Goal: Task Accomplishment & Management: Manage account settings

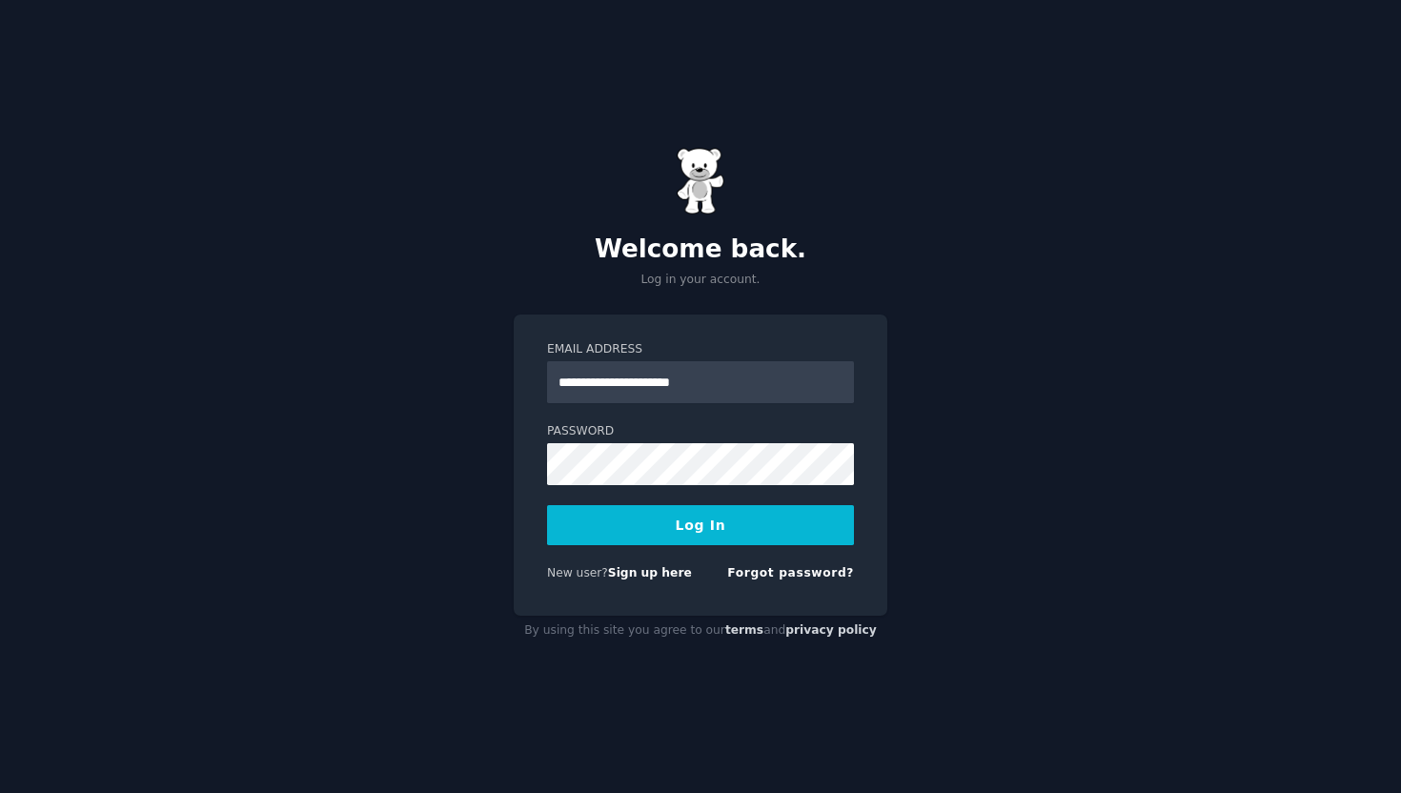
type input "**********"
click at [547, 505] on button "Log In" at bounding box center [700, 525] width 307 height 40
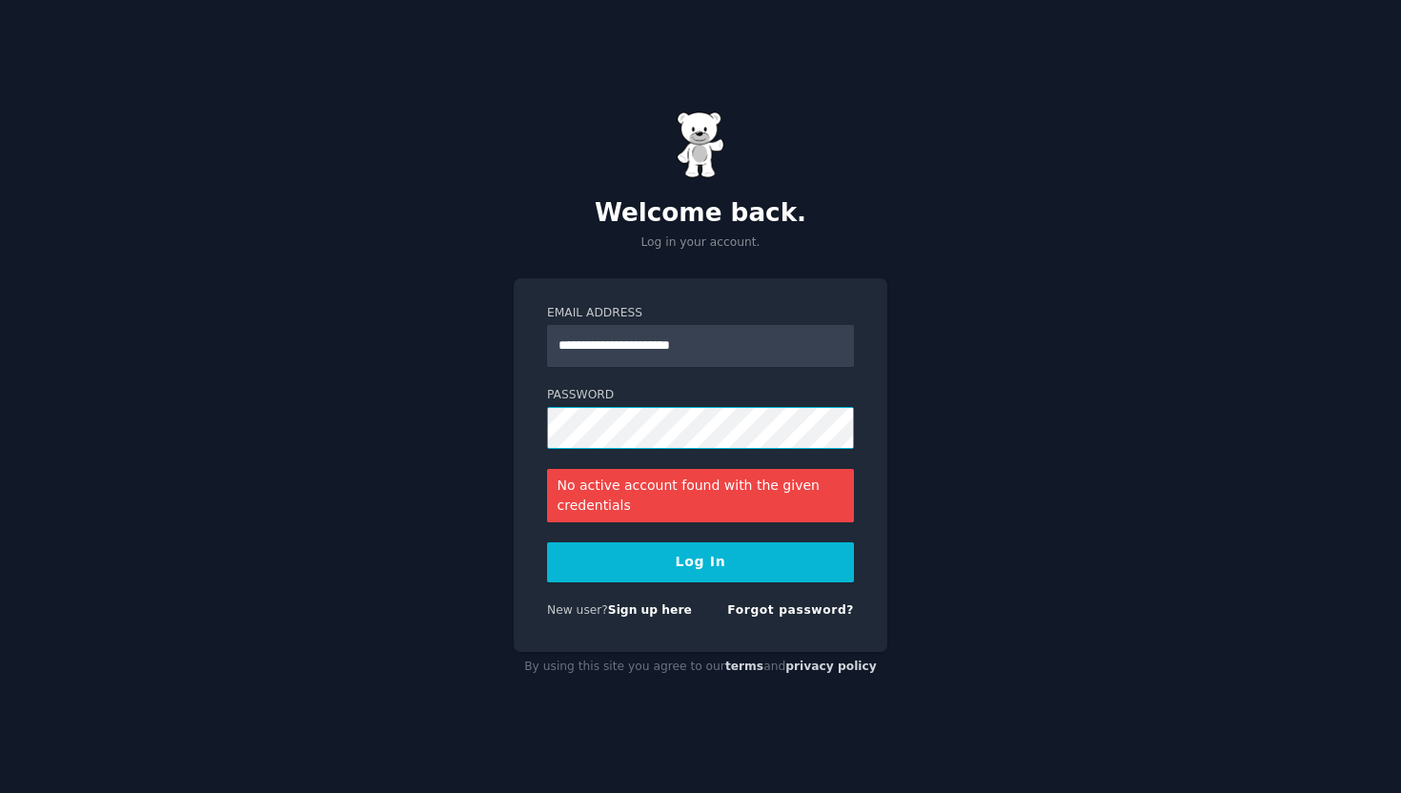
click at [547, 542] on button "Log In" at bounding box center [700, 562] width 307 height 40
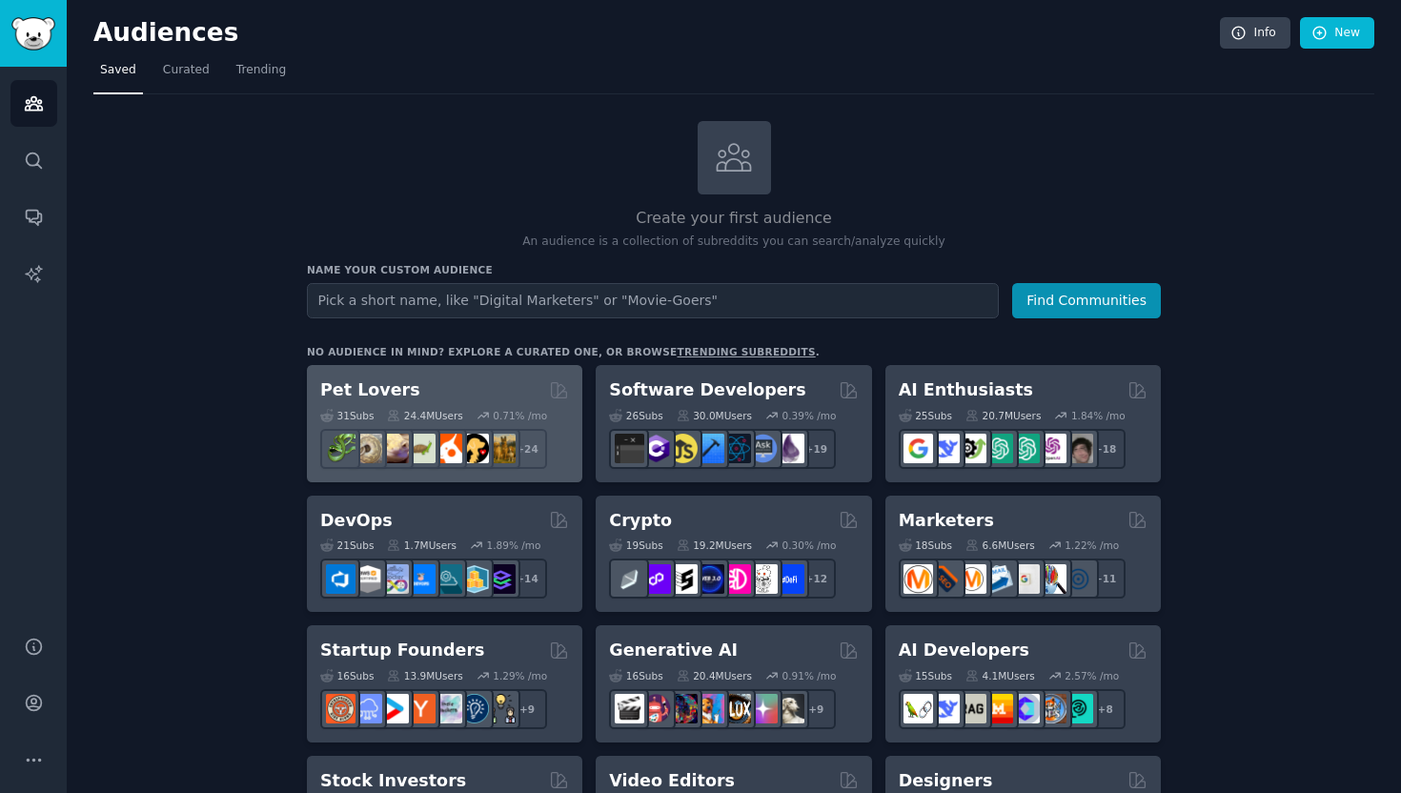
click at [442, 381] on div "Pet Lovers" at bounding box center [444, 390] width 249 height 24
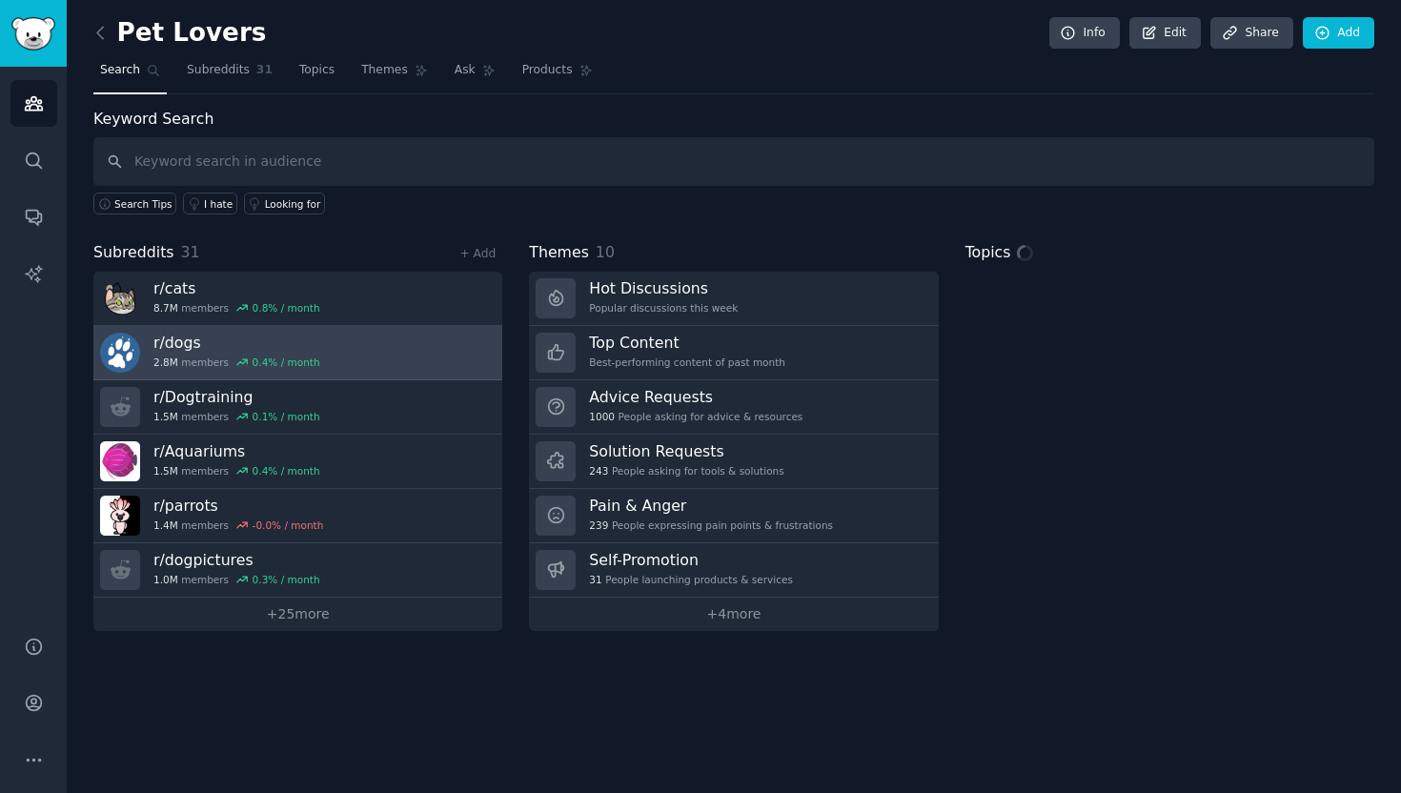
click at [203, 352] on h3 "r/ dogs" at bounding box center [236, 343] width 167 height 20
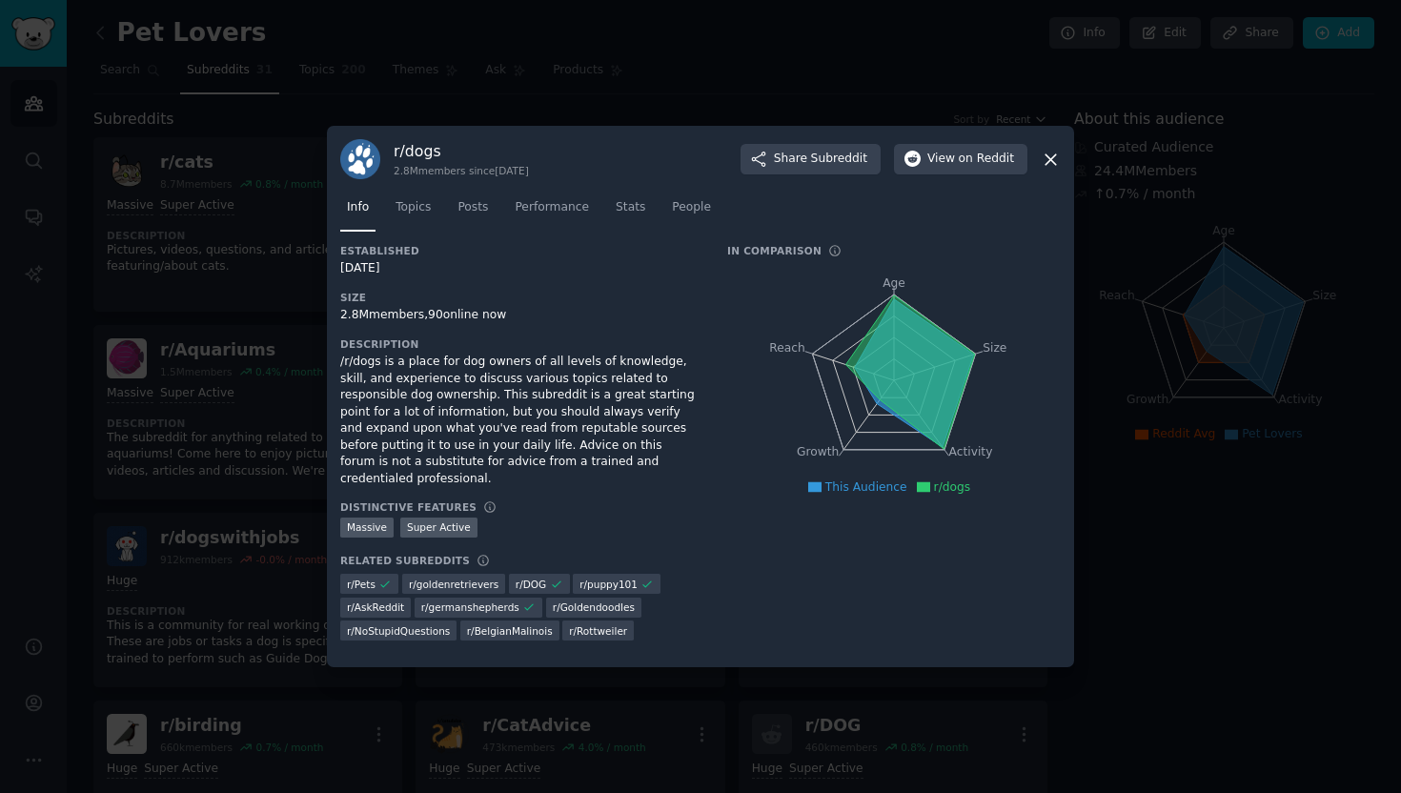
click at [1055, 160] on icon at bounding box center [1051, 160] width 20 height 20
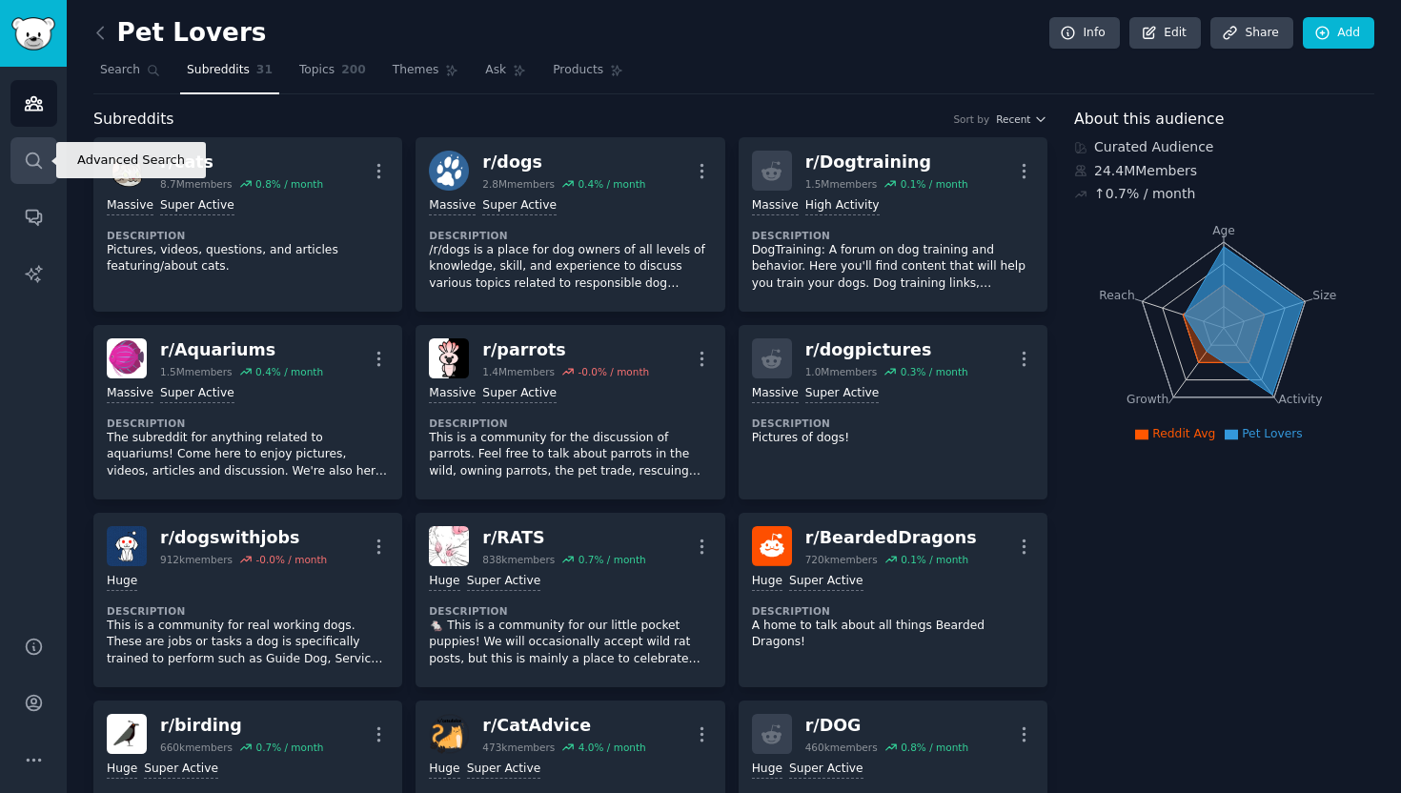
click at [38, 151] on icon "Sidebar" at bounding box center [34, 161] width 20 height 20
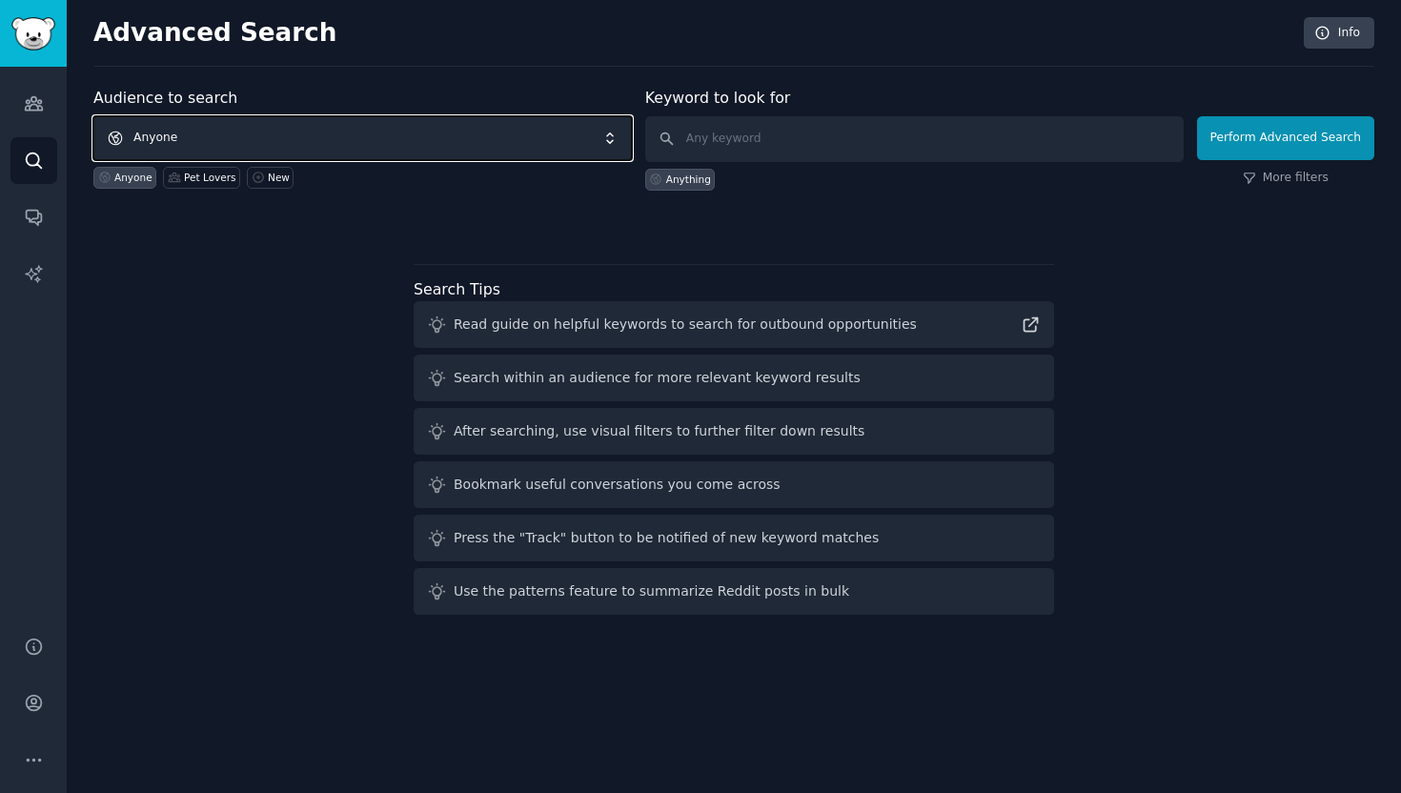
click at [280, 129] on span "Anyone" at bounding box center [362, 138] width 538 height 44
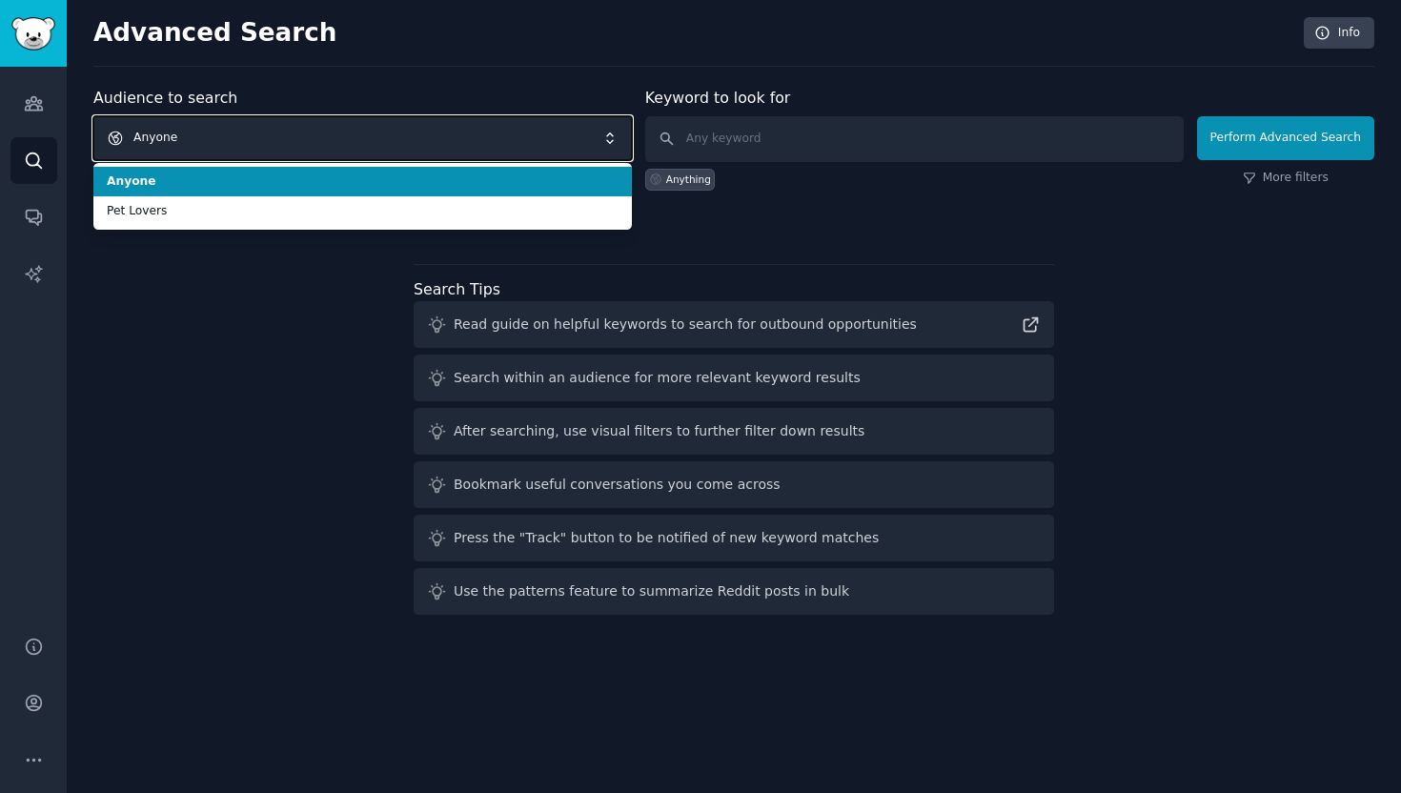
click at [280, 129] on span "Anyone" at bounding box center [362, 138] width 538 height 44
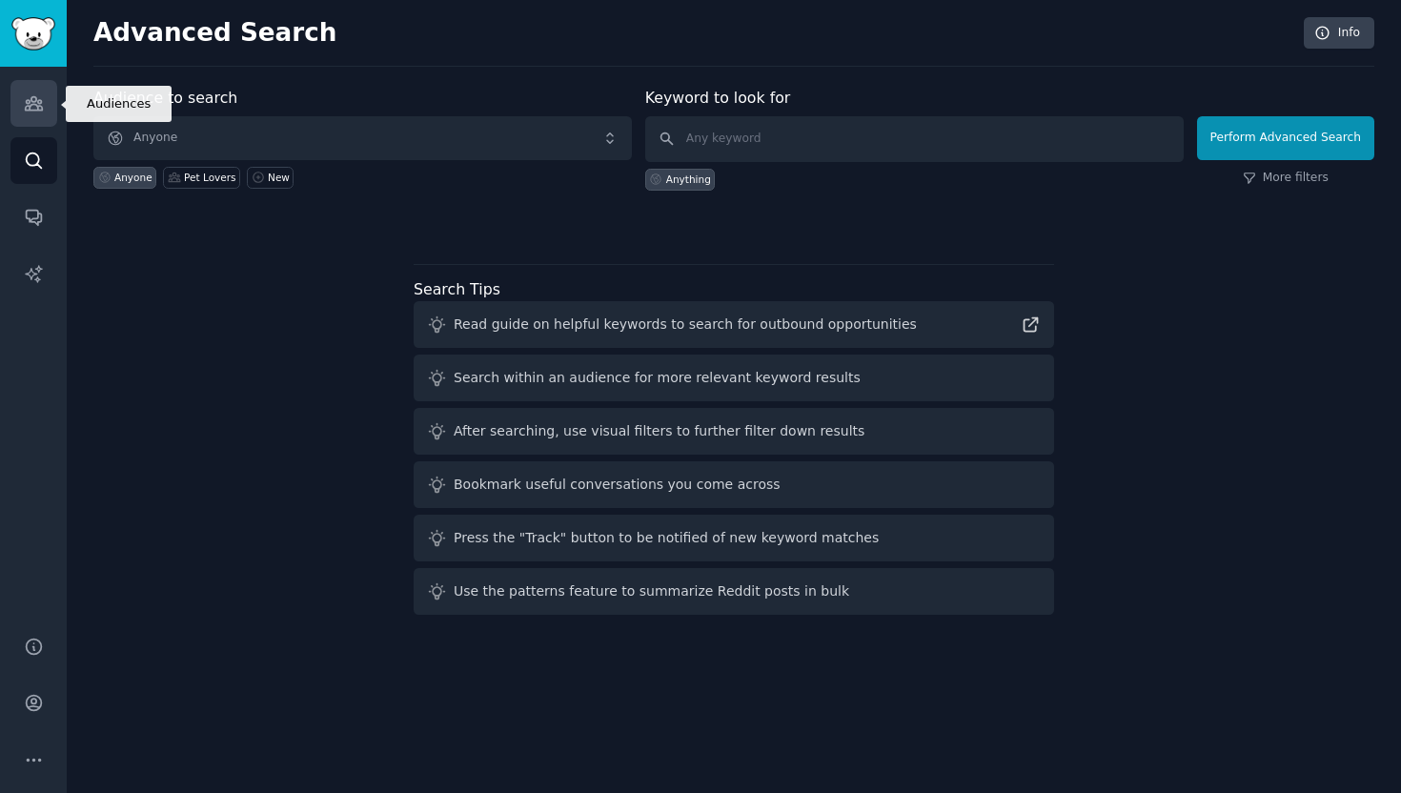
click at [42, 99] on icon "Sidebar" at bounding box center [34, 103] width 20 height 20
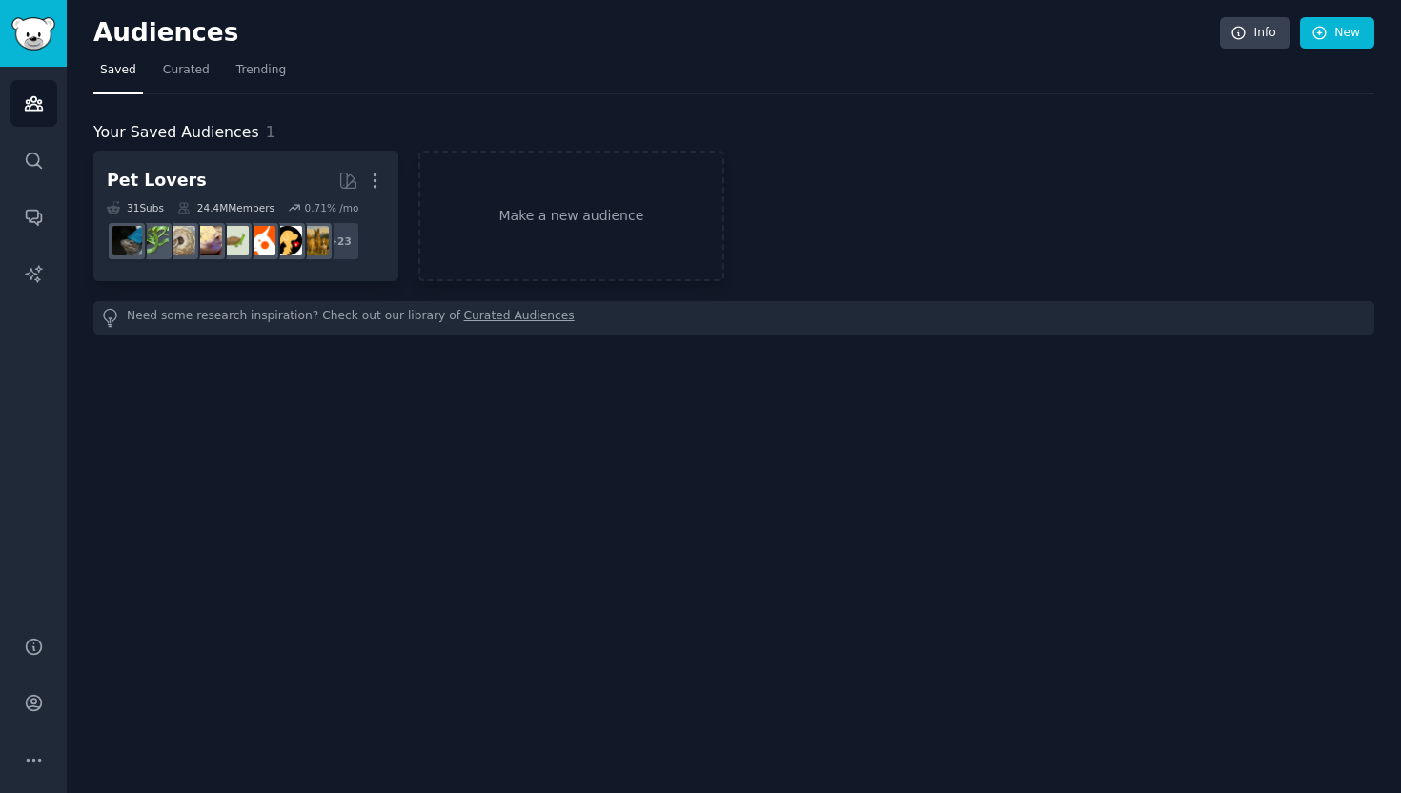
click at [156, 34] on h2 "Audiences" at bounding box center [656, 33] width 1126 height 30
click at [28, 19] on img "Sidebar" at bounding box center [33, 33] width 44 height 33
click at [644, 190] on link "Make a new audience" at bounding box center [570, 216] width 305 height 131
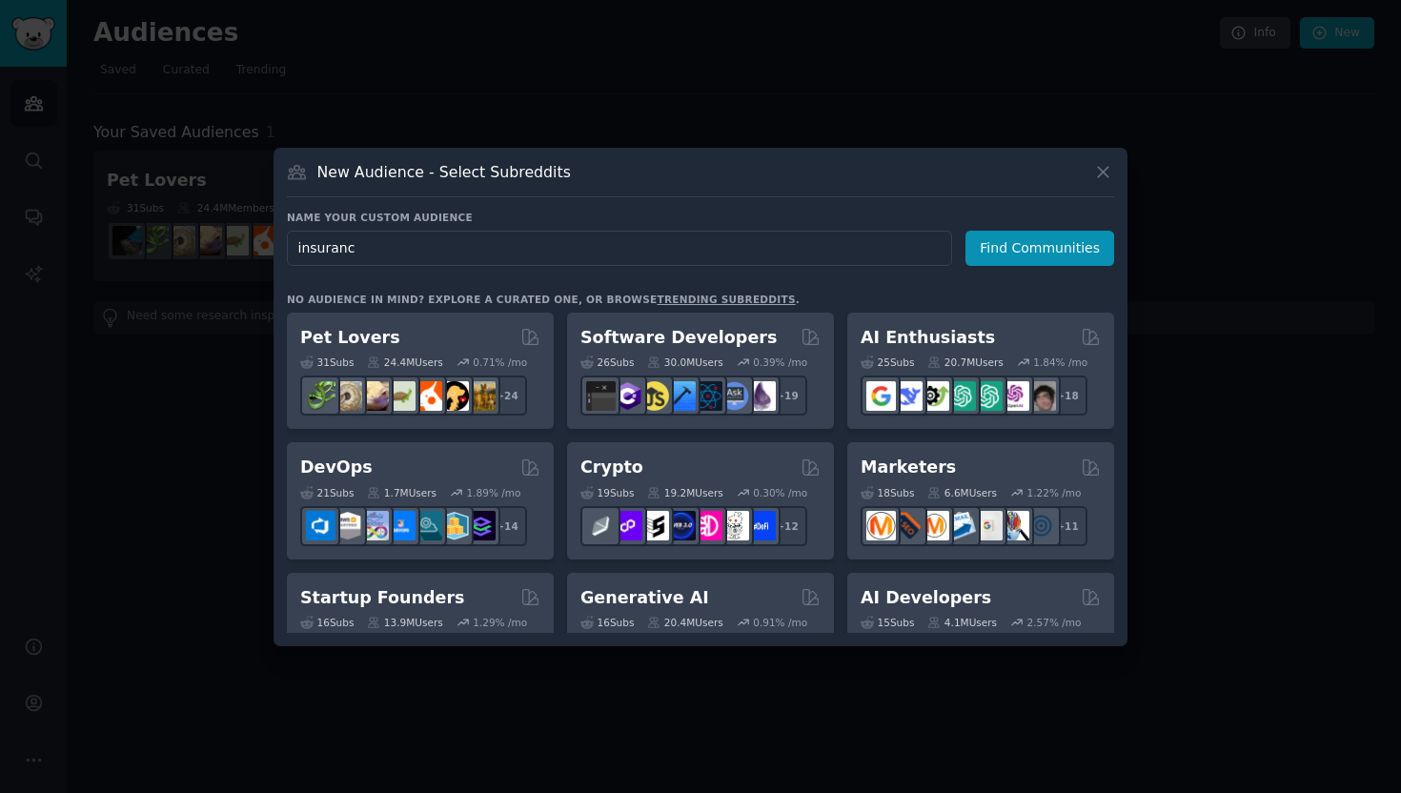
type input "insurance"
click at [1080, 248] on button "Find Communities" at bounding box center [1039, 248] width 149 height 35
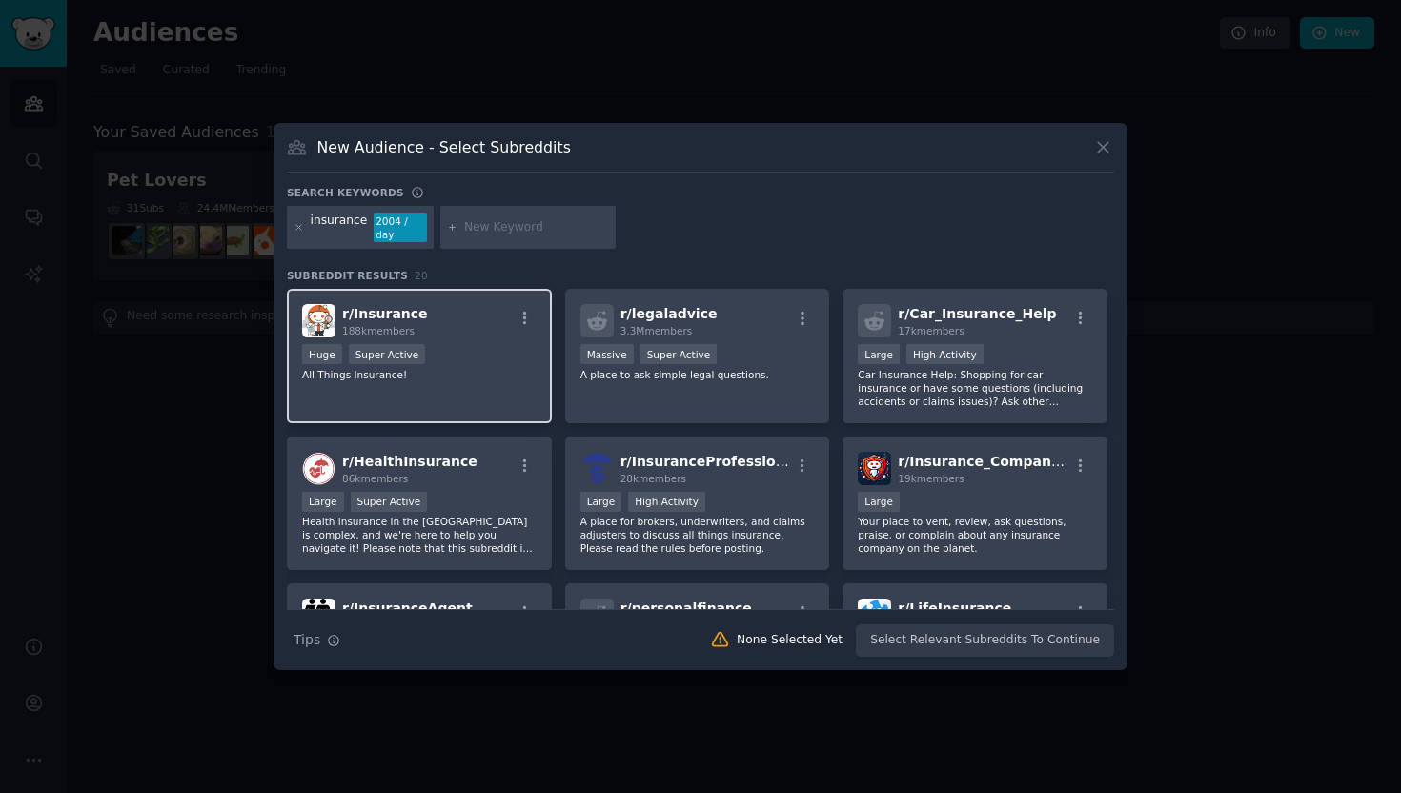
click at [461, 370] on p "All Things Insurance!" at bounding box center [419, 374] width 234 height 13
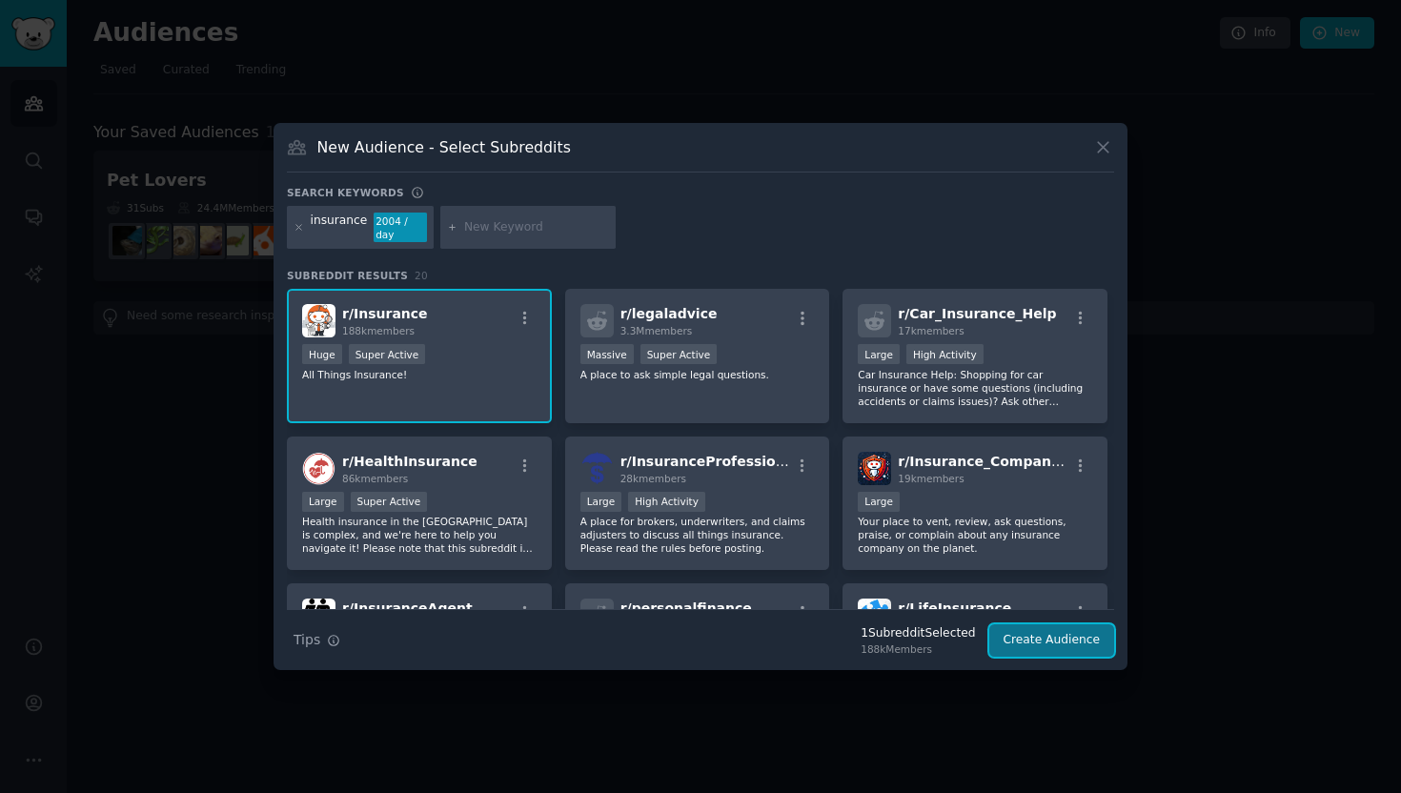
click at [1083, 638] on button "Create Audience" at bounding box center [1052, 640] width 126 height 32
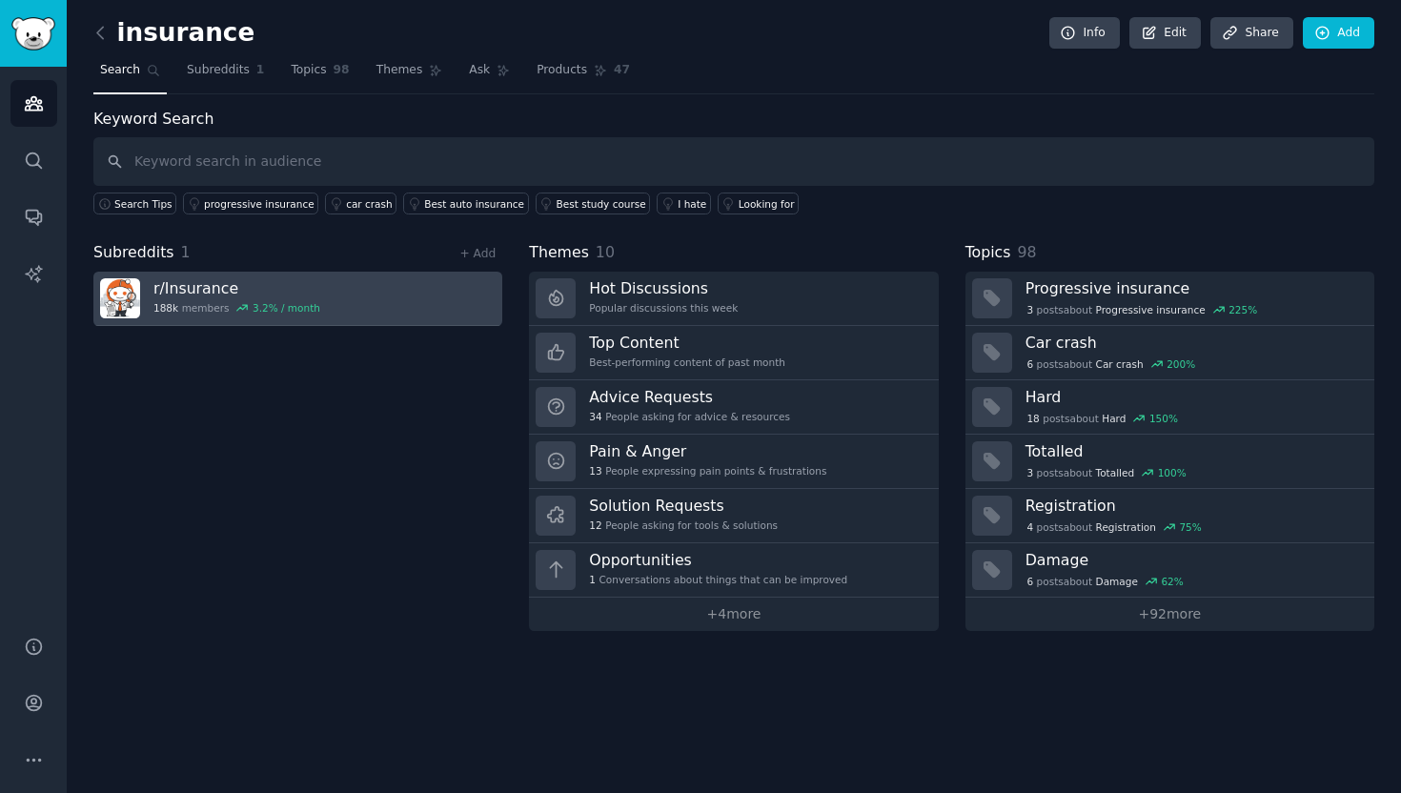
click at [305, 294] on h3 "r/ Insurance" at bounding box center [236, 288] width 167 height 20
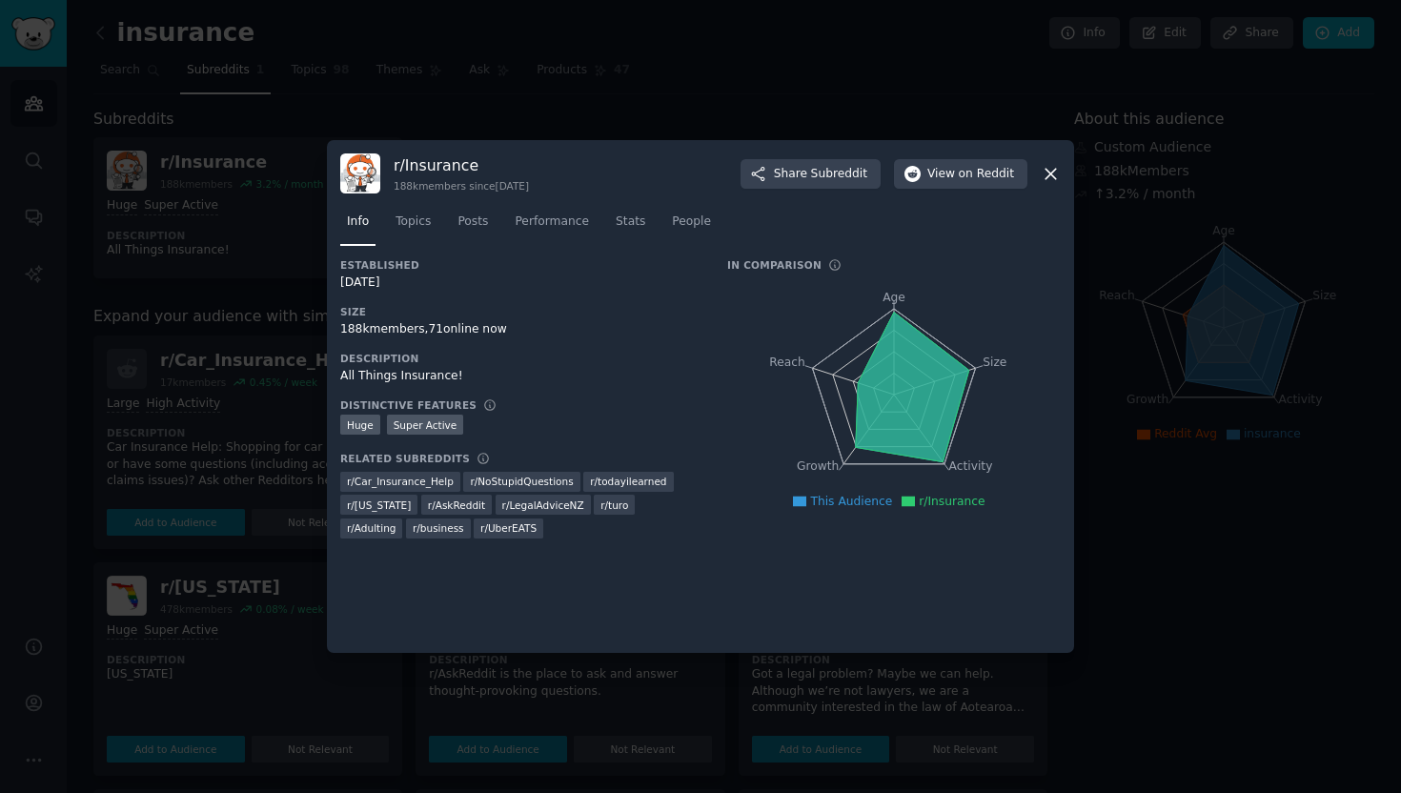
click at [1053, 176] on icon at bounding box center [1050, 174] width 10 height 10
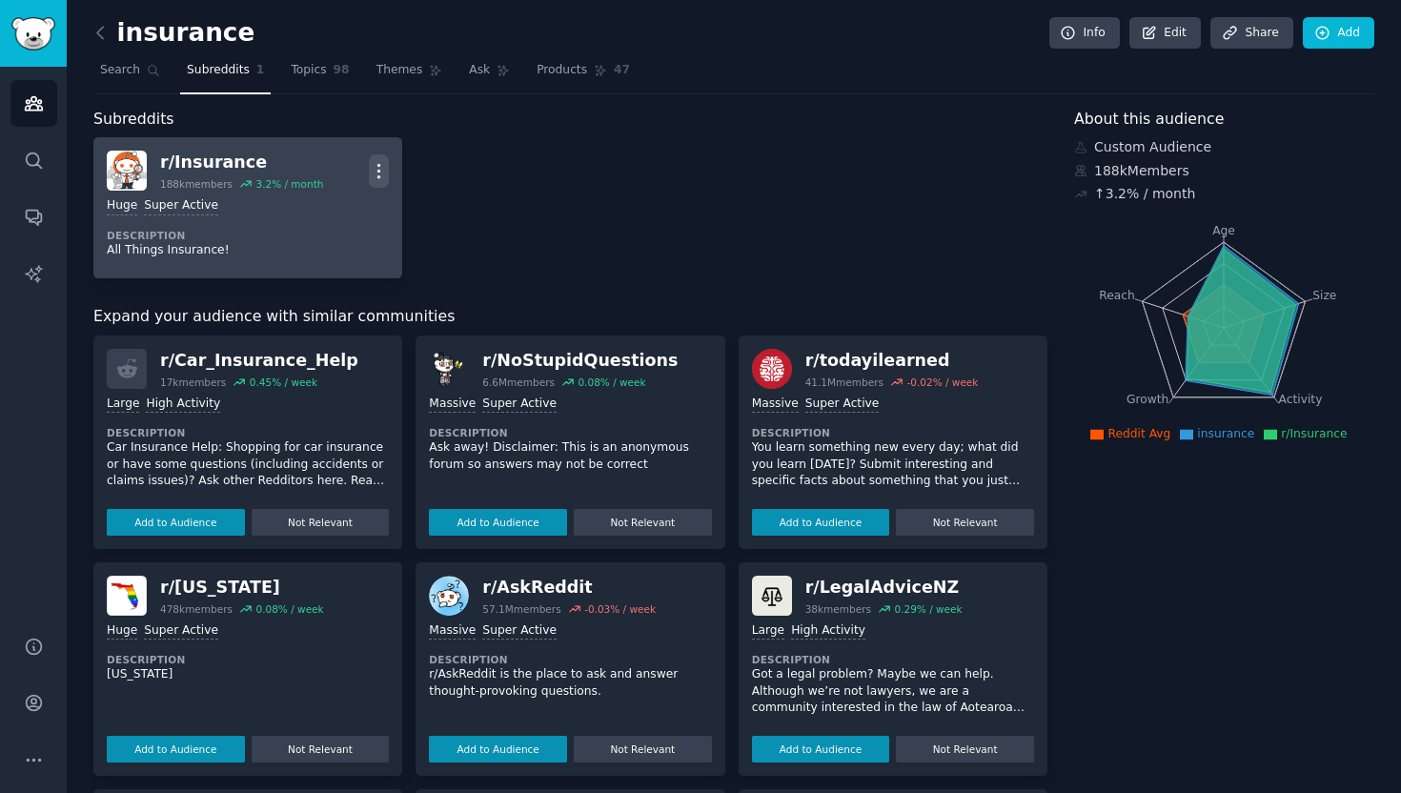
click at [381, 158] on button "More" at bounding box center [379, 170] width 20 height 33
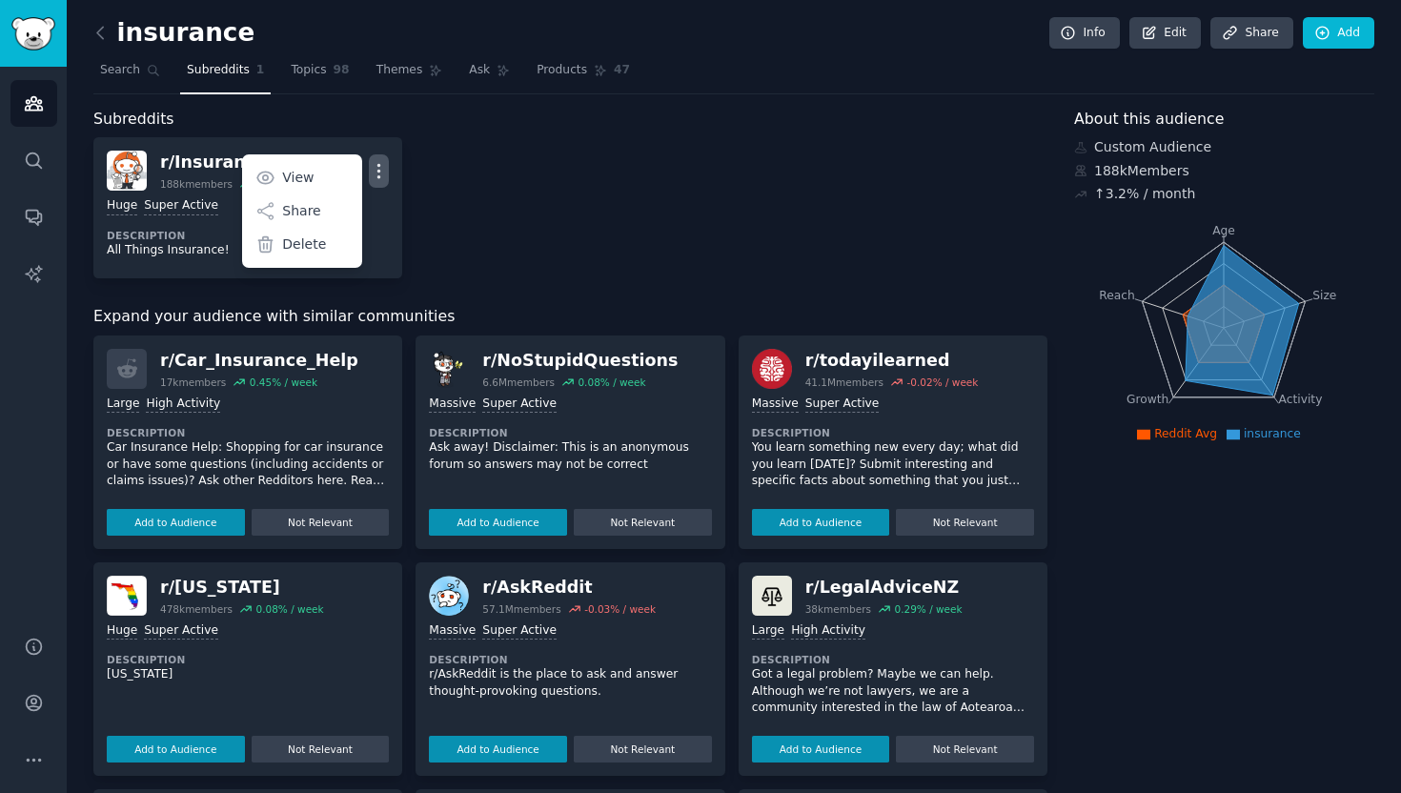
click at [469, 220] on div "r/ Insurance 188k members 3.2 % / month More View Share Delete Huge Super Activ…" at bounding box center [570, 207] width 954 height 141
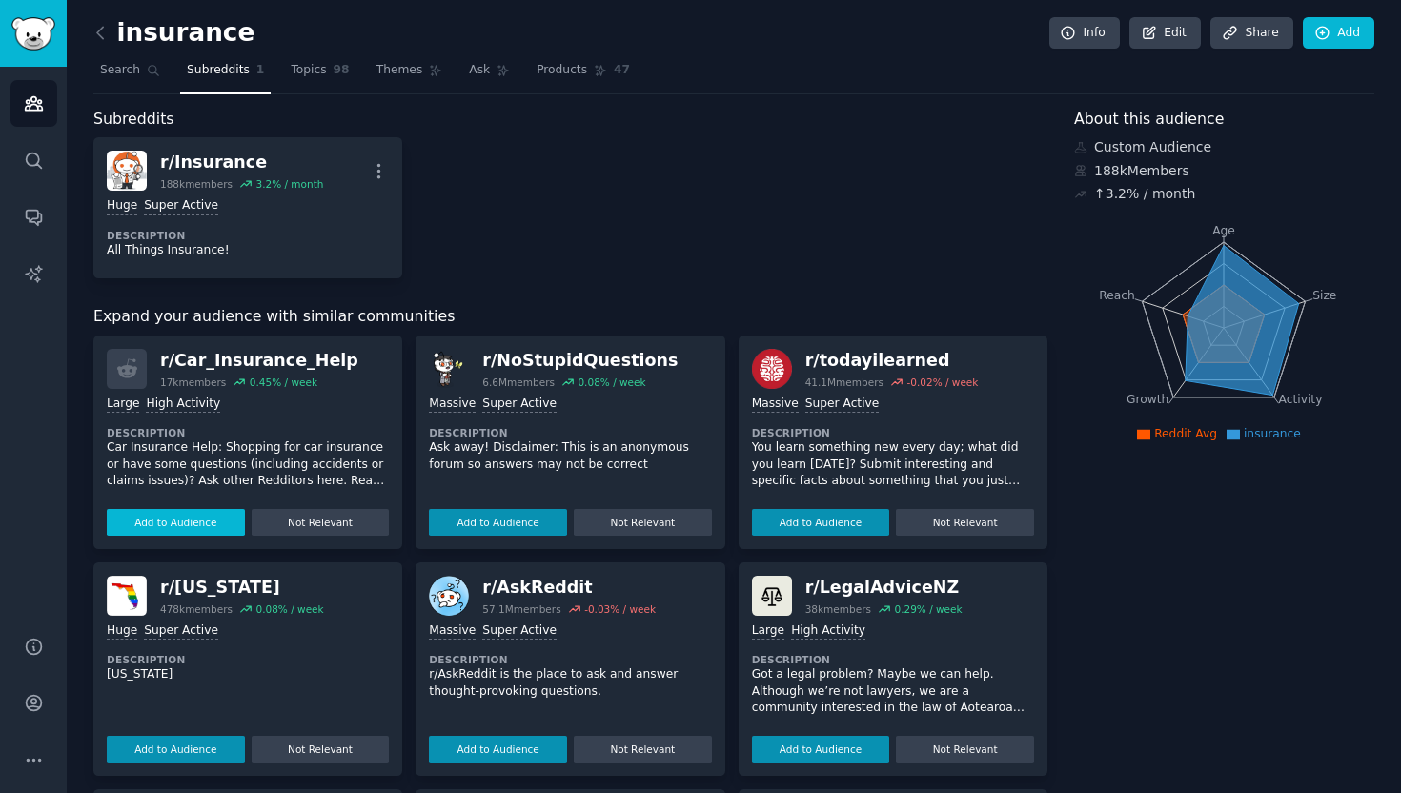
click at [177, 526] on button "Add to Audience" at bounding box center [176, 522] width 138 height 27
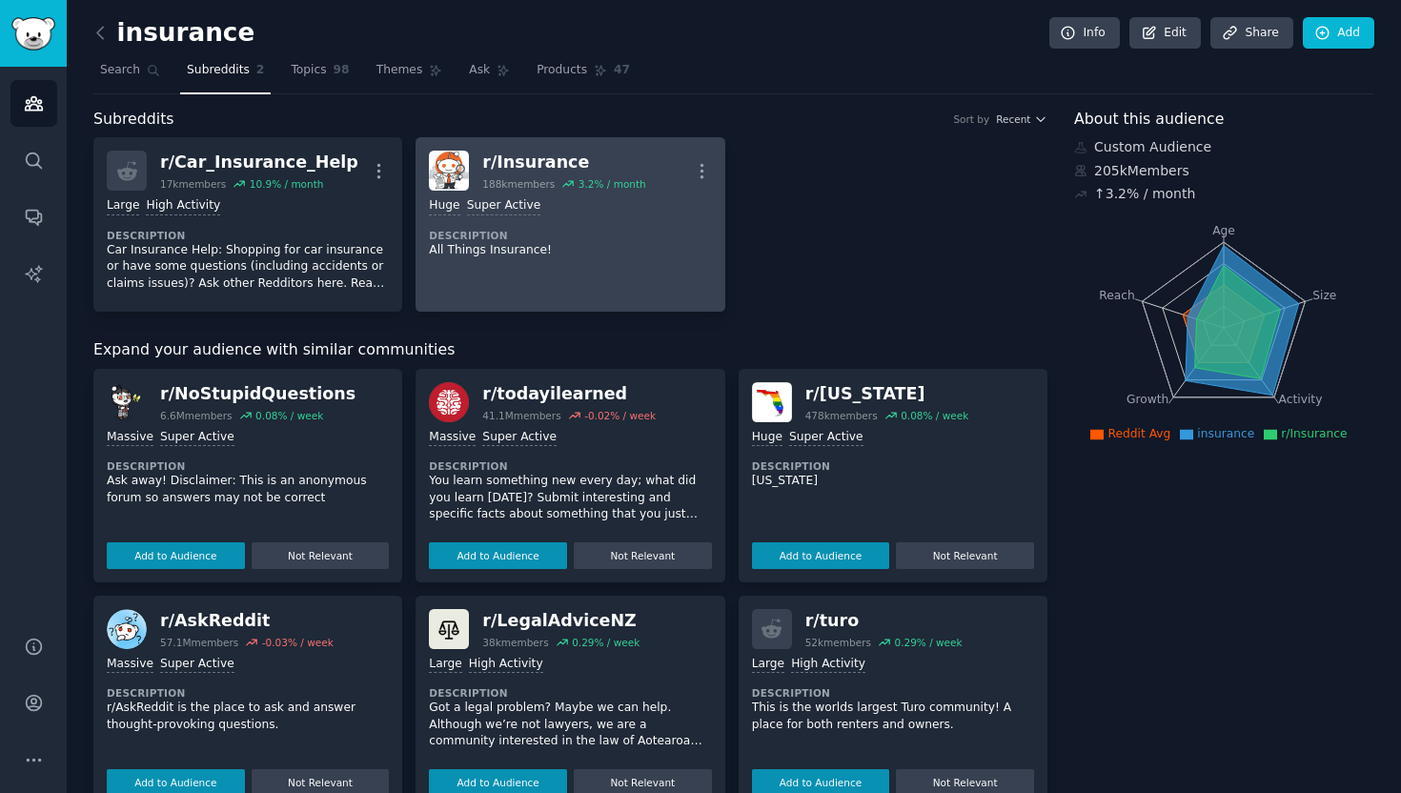
click at [532, 236] on dt "Description" at bounding box center [570, 235] width 282 height 13
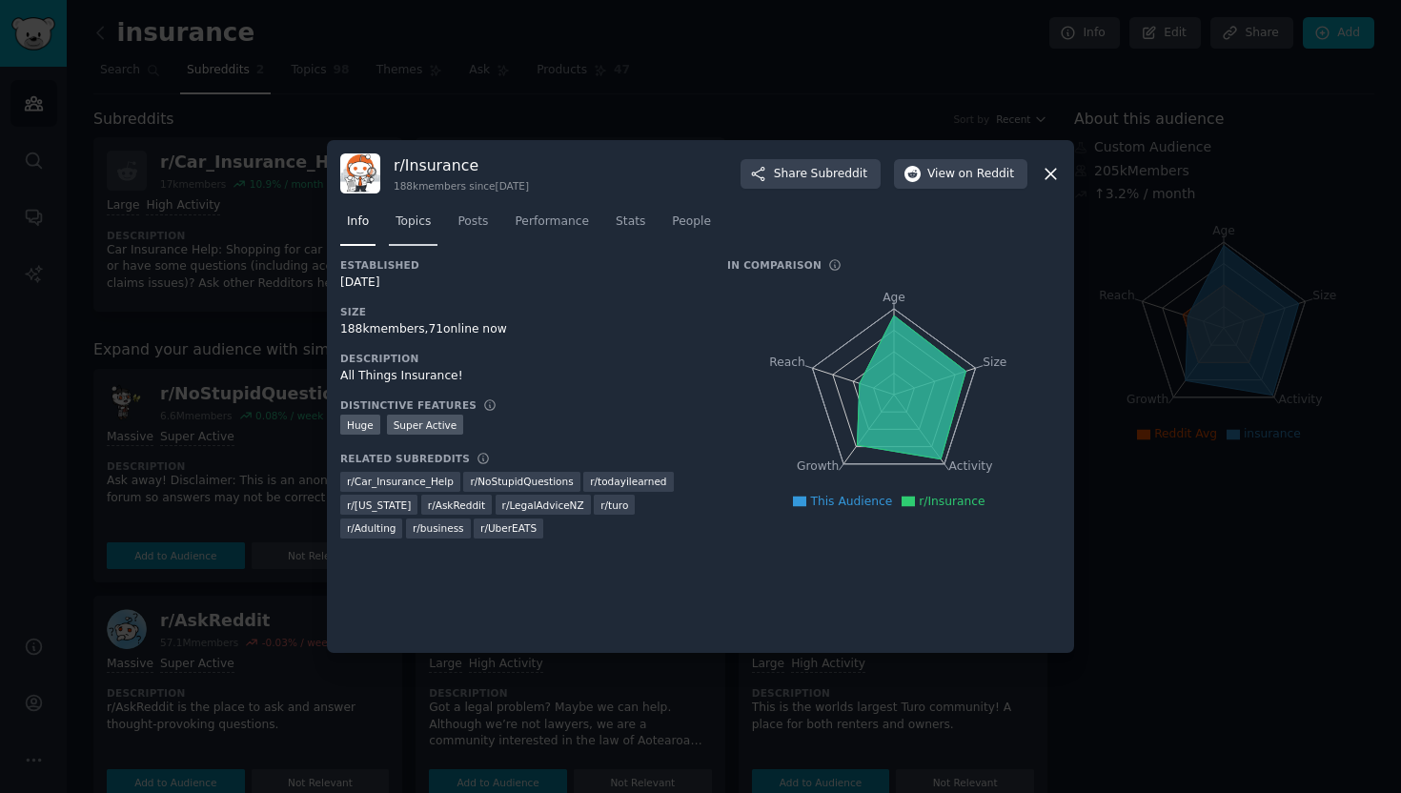
click at [429, 234] on link "Topics" at bounding box center [413, 226] width 49 height 39
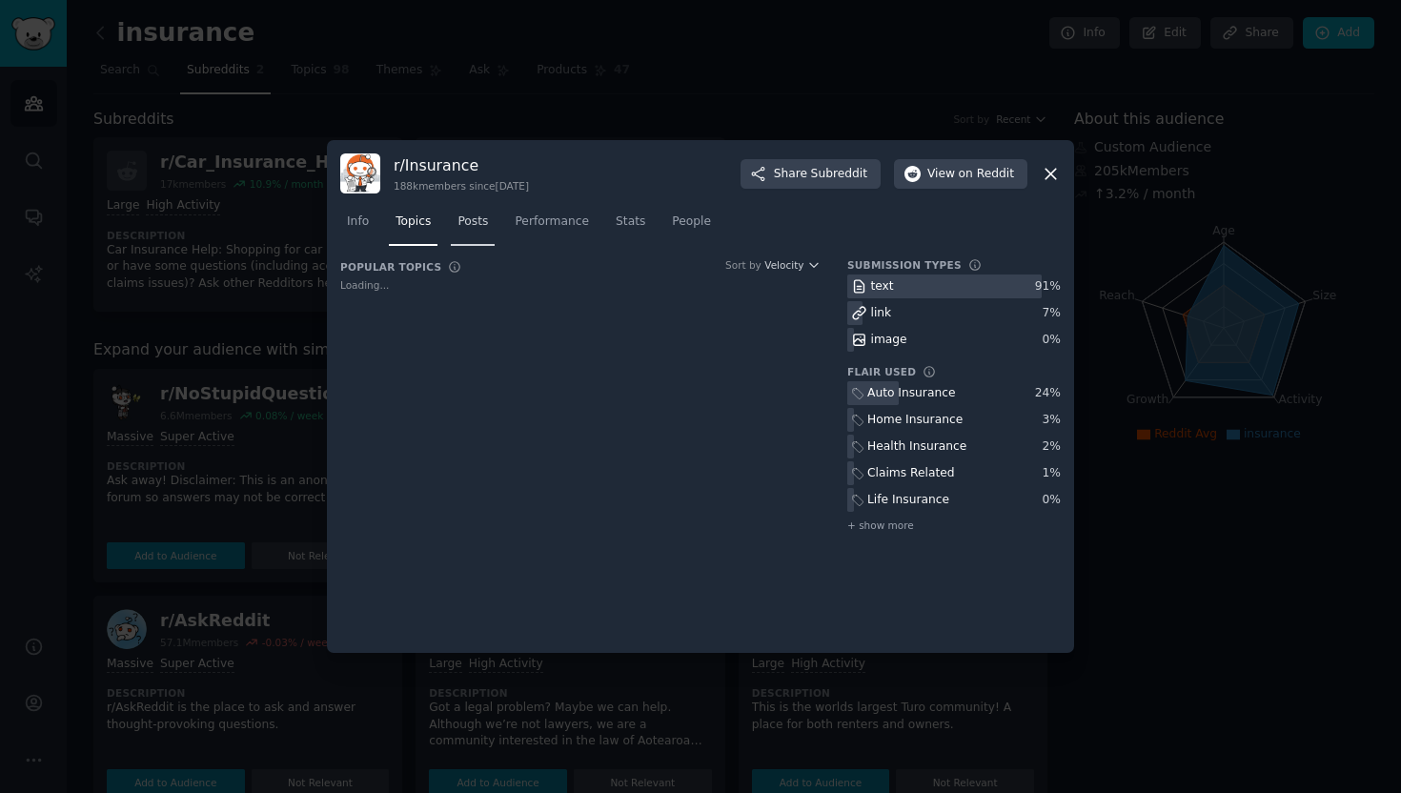
click at [486, 225] on span "Posts" at bounding box center [472, 221] width 30 height 17
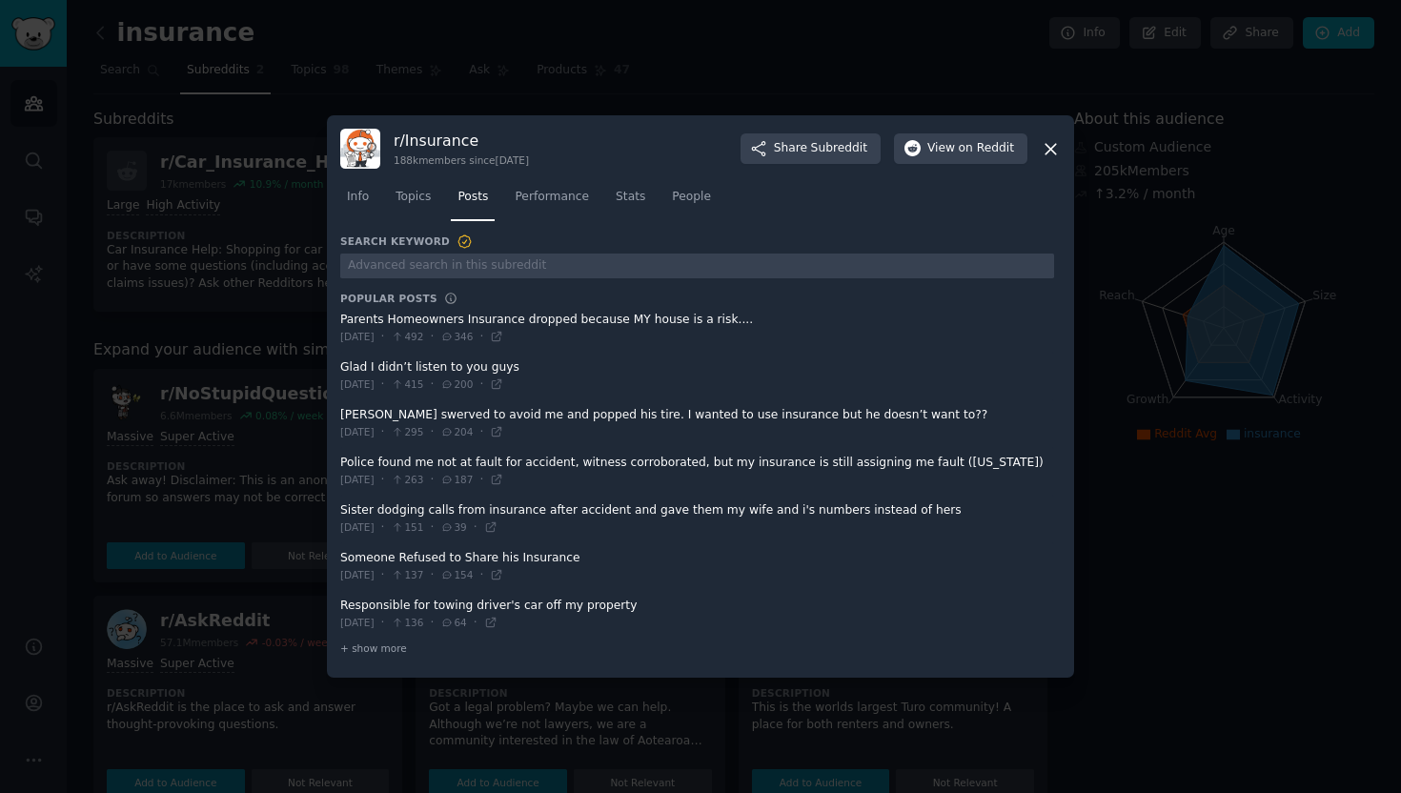
click at [1056, 145] on icon at bounding box center [1051, 149] width 20 height 20
